Goal: Transaction & Acquisition: Book appointment/travel/reservation

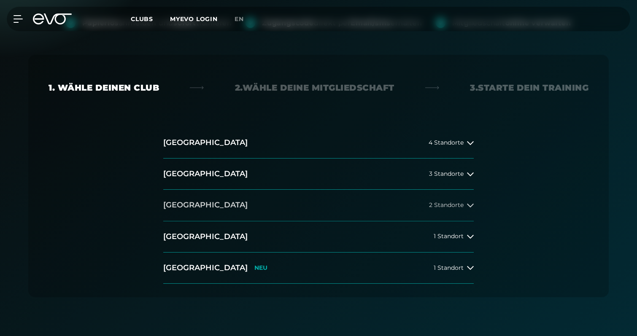
click at [278, 203] on button "Düsseldorf 2 Standorte" at bounding box center [318, 205] width 311 height 31
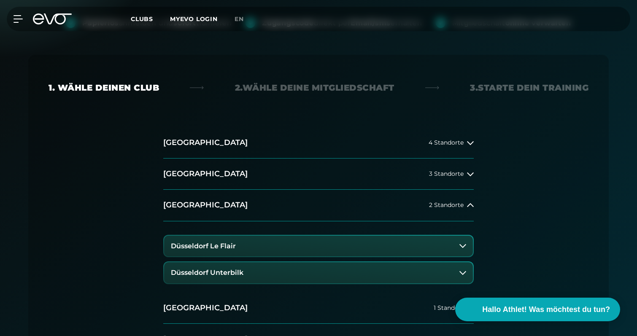
click at [247, 275] on button "Düsseldorf Unterbilk" at bounding box center [318, 273] width 309 height 21
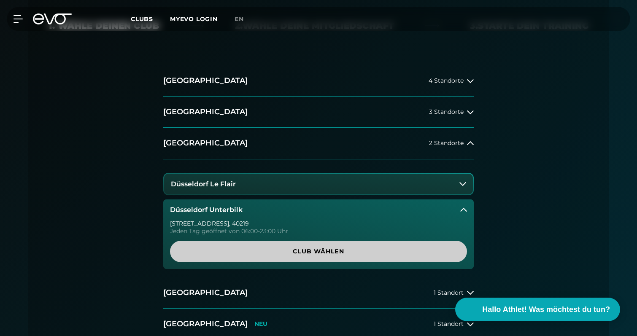
click at [273, 253] on span "Club wählen" at bounding box center [318, 251] width 257 height 9
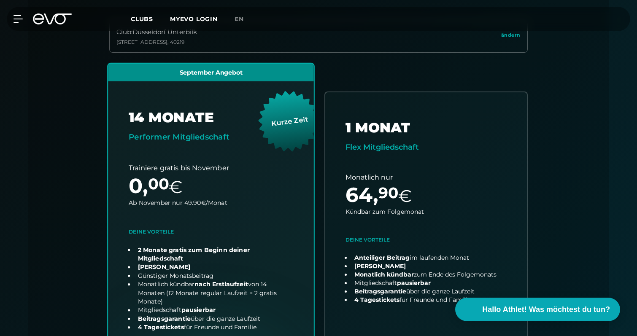
scroll to position [253, 0]
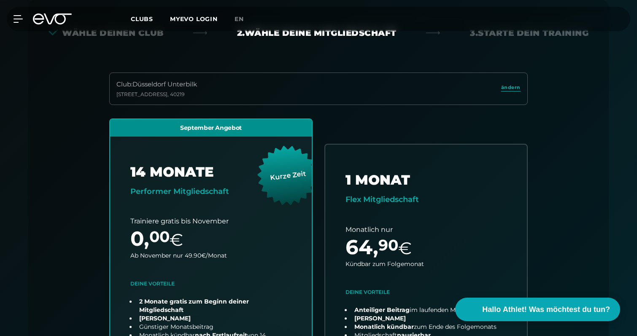
click at [233, 90] on div "Club : Düsseldorf Unterbilk Gladbacherstraße 6 , 40219 ändern" at bounding box center [318, 89] width 419 height 33
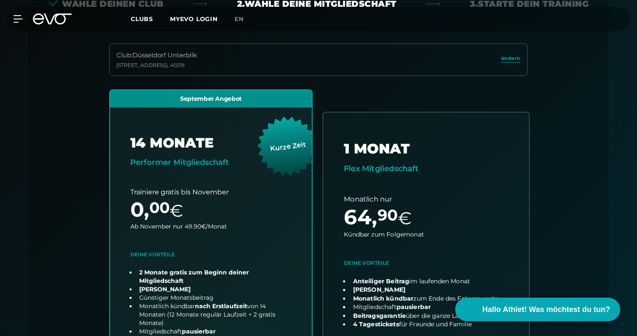
scroll to position [332, 0]
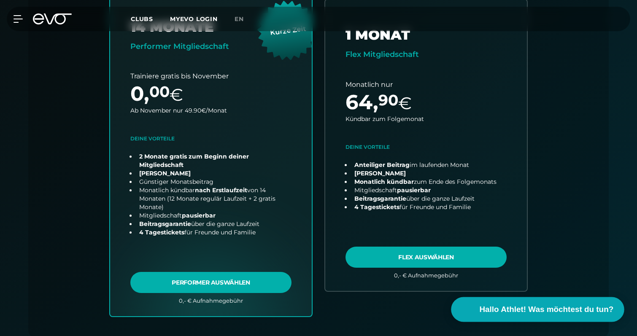
click at [532, 317] on button "Hallo Athlet! Was möchtest du tun?" at bounding box center [538, 310] width 173 height 25
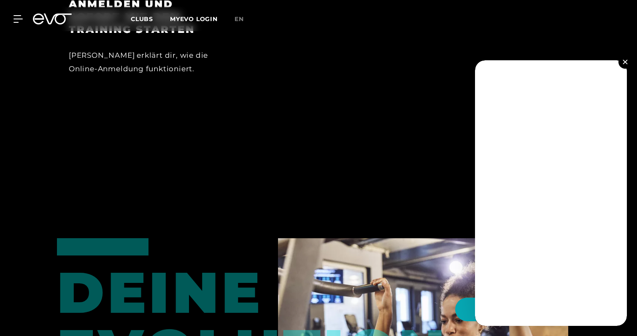
scroll to position [1007, 0]
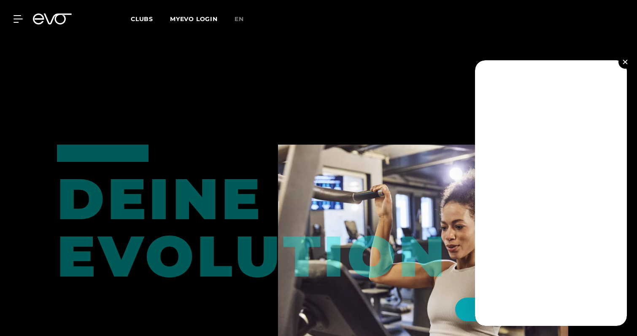
click at [626, 63] on img at bounding box center [625, 62] width 5 height 5
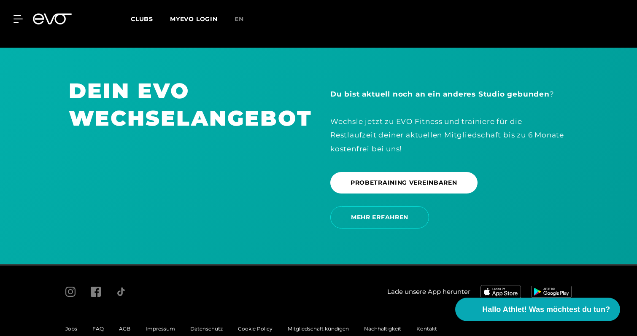
scroll to position [1816, 0]
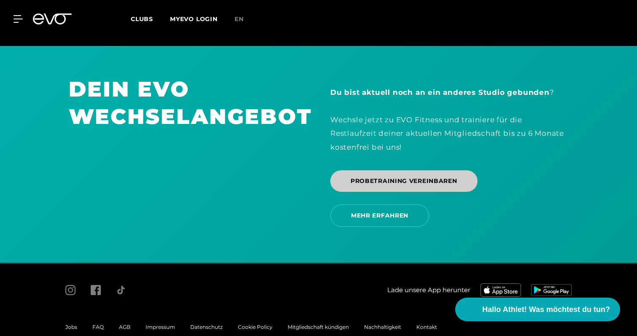
click at [437, 177] on span "PROBETRAINING VEREINBAREN" at bounding box center [404, 182] width 147 height 22
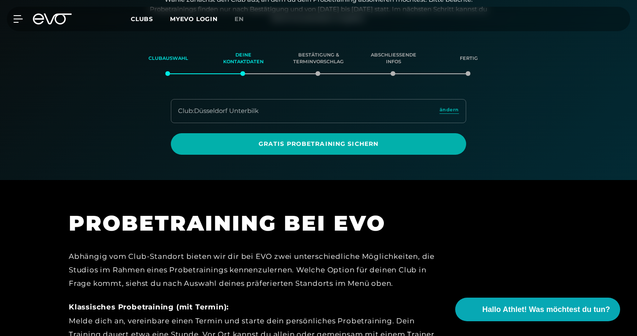
scroll to position [145, 0]
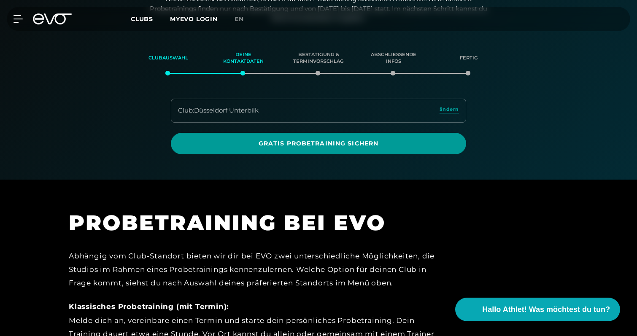
click at [301, 151] on span "Gratis Probetraining sichern" at bounding box center [318, 144] width 295 height 22
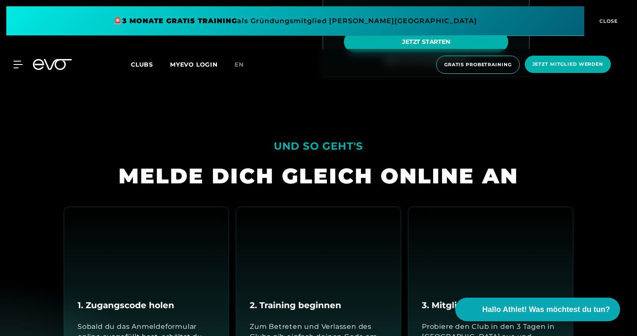
scroll to position [456, 0]
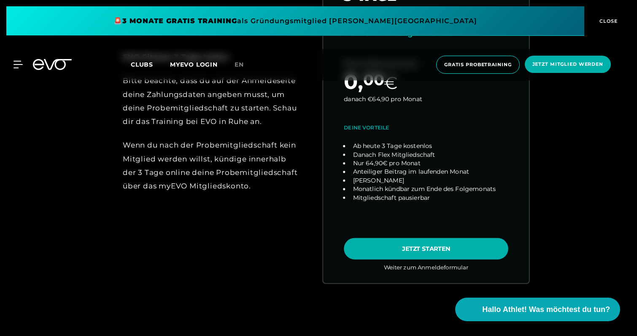
click at [410, 241] on link "choose plan" at bounding box center [426, 121] width 206 height 323
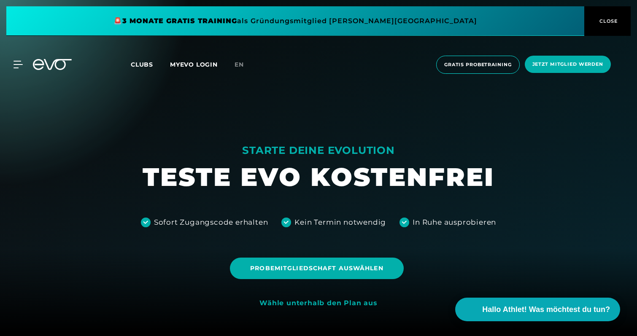
scroll to position [0, 0]
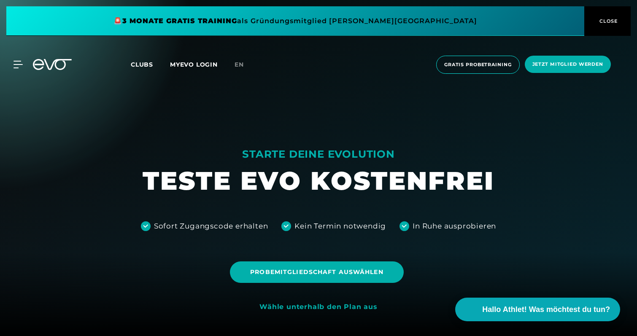
click at [310, 29] on span at bounding box center [295, 21] width 578 height 30
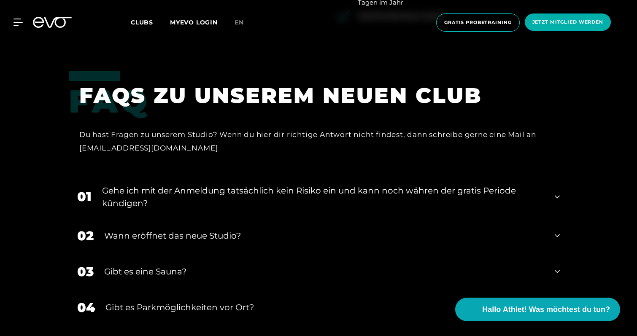
scroll to position [1765, 0]
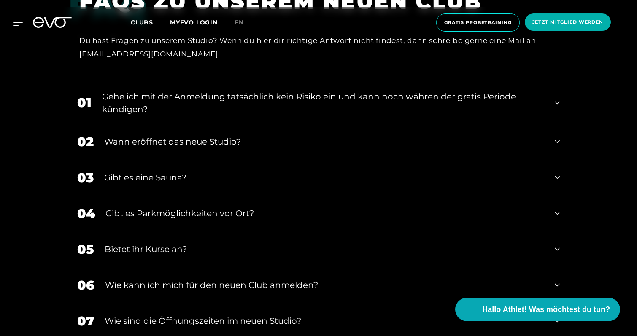
drag, startPoint x: 73, startPoint y: 23, endPoint x: 61, endPoint y: 23, distance: 11.4
click at [73, 24] on div at bounding box center [52, 22] width 49 height 11
click at [49, 22] on icon at bounding box center [52, 22] width 39 height 11
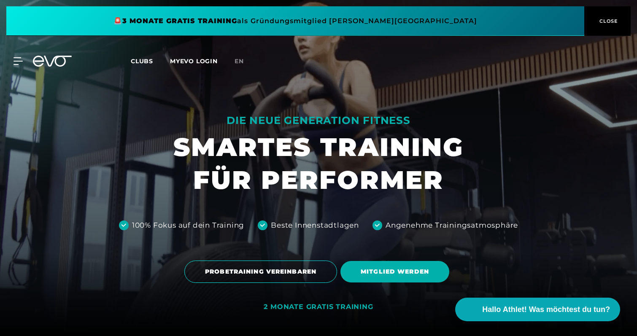
click at [25, 57] on div "MyEVO Login Über EVO Mitgliedschaften Probetraining TAGESPASS EVO Studios Düsse…" at bounding box center [13, 61] width 30 height 8
click at [22, 62] on icon at bounding box center [20, 61] width 12 height 8
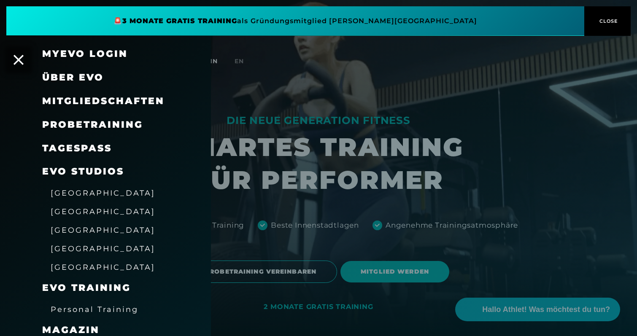
click at [81, 57] on link "MyEVO Login" at bounding box center [85, 53] width 86 height 11
